Goal: Information Seeking & Learning: Learn about a topic

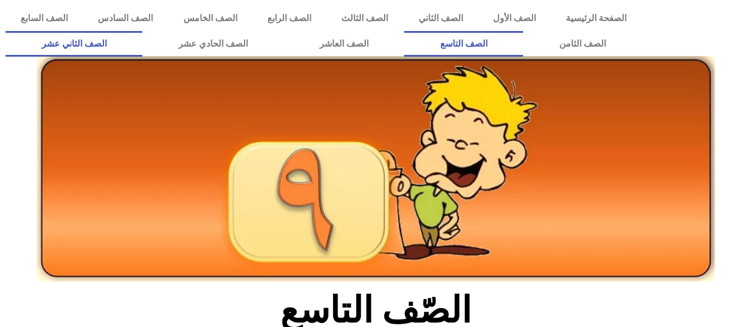
click at [142, 39] on link "الصف الثاني عشر" at bounding box center [74, 44] width 137 height 26
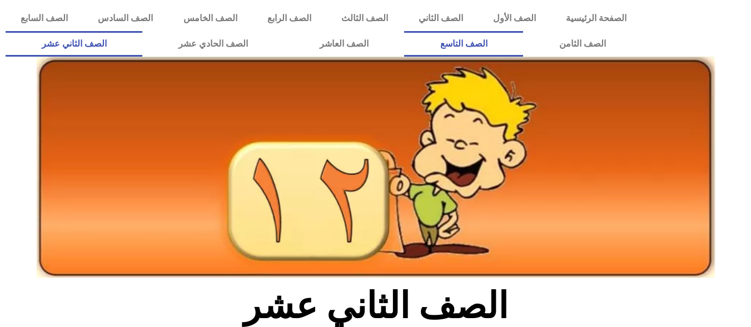
click at [404, 31] on link "الصف التاسع" at bounding box center [463, 44] width 119 height 26
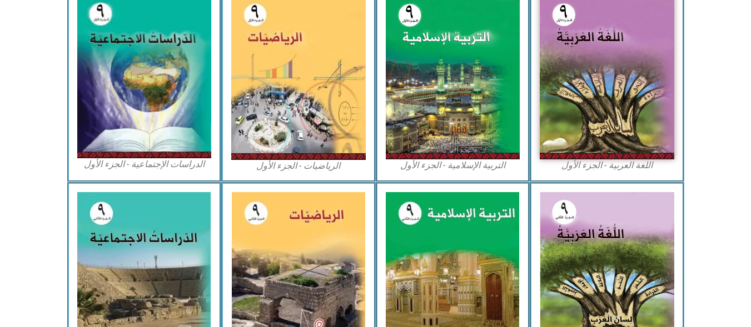
scroll to position [363, 0]
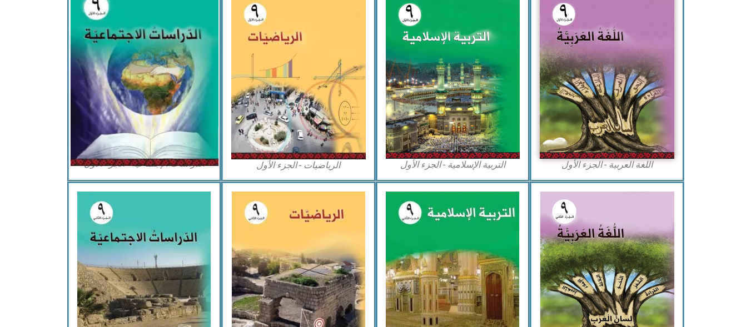
click at [151, 123] on img at bounding box center [144, 76] width 148 height 182
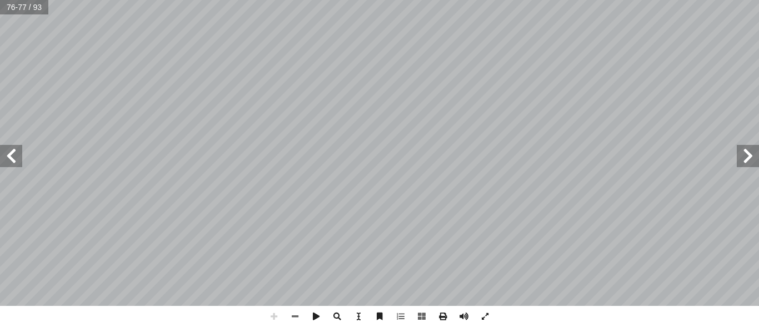
click at [582, 312] on div "٧٣ المشاركة السياسية قادرين على: � ن يكونو أ رس � ّ لد � لطلبة بعد نهاية � َ ن …" at bounding box center [379, 163] width 759 height 327
click at [538, 323] on div "٧٣ المشاركة السياسية قادرين على: � ن يكونو أ رس � ّ لد � لطلبة بعد نهاية � َ ن …" at bounding box center [379, 163] width 759 height 327
click at [588, 101] on html "الصفحة الرئيسية الصف الأول الصف الثاني الصف الثالث الصف الرابع الصف الخامس الصف…" at bounding box center [379, 50] width 759 height 101
click at [430, 0] on html "الصفحة الرئيسية الصف الأول الصف الثاني الصف الثالث الصف الرابع الصف الخامس الصف…" at bounding box center [379, 50] width 759 height 101
click at [440, 0] on html "الصفحة الرئيسية الصف الأول الصف الثاني الصف الثالث الصف الرابع الصف الخامس الصف…" at bounding box center [379, 50] width 759 height 101
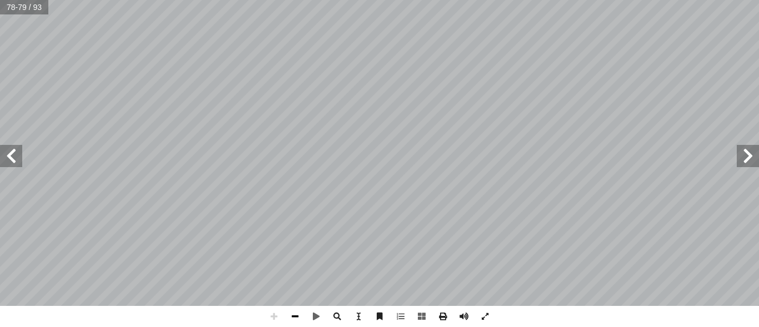
click at [294, 315] on span at bounding box center [294, 316] width 21 height 21
